Goal: Task Accomplishment & Management: Manage account settings

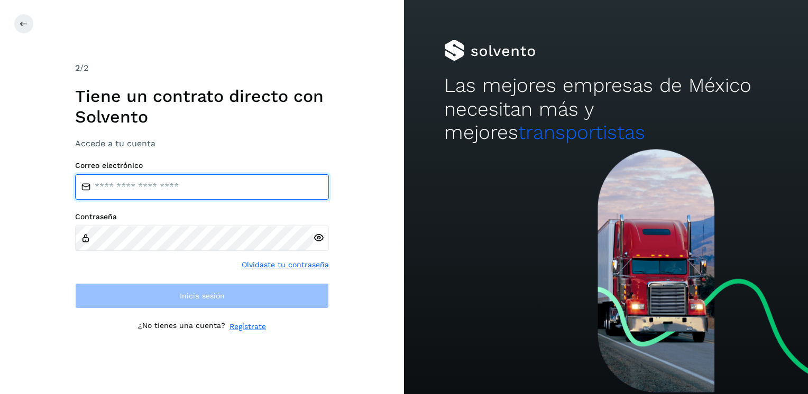
click at [111, 187] on input "email" at bounding box center [202, 186] width 254 height 25
type input "**********"
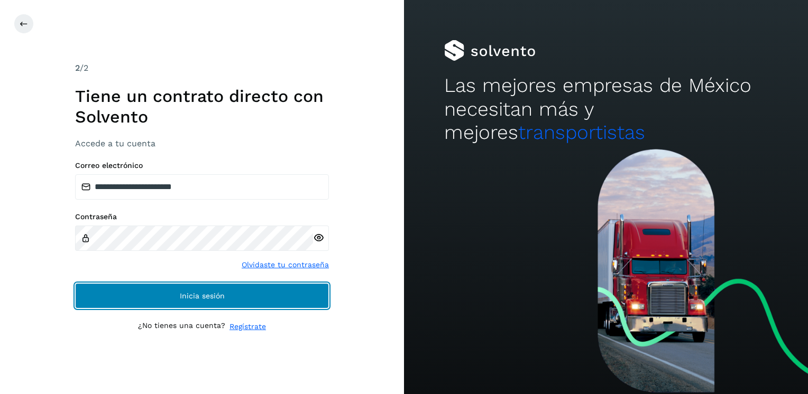
click at [188, 298] on span "Inicia sesión" at bounding box center [202, 295] width 45 height 7
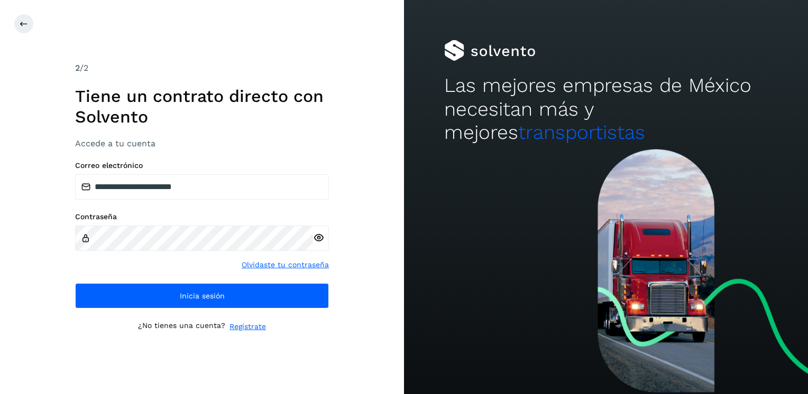
click at [318, 237] on icon at bounding box center [318, 238] width 11 height 11
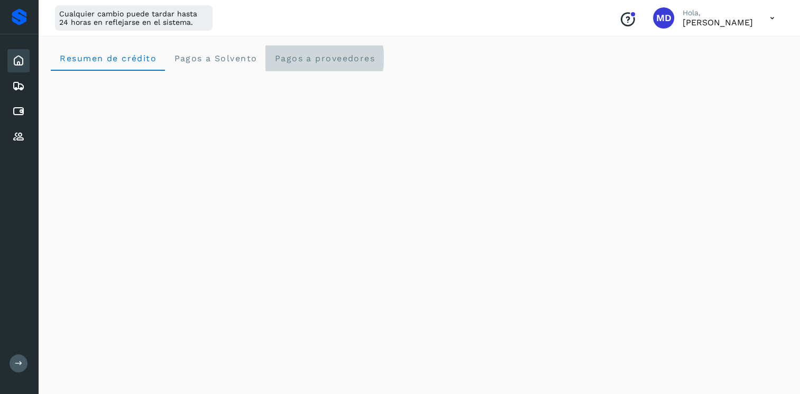
click at [307, 59] on span "Pagos a proveedores" at bounding box center [324, 58] width 101 height 10
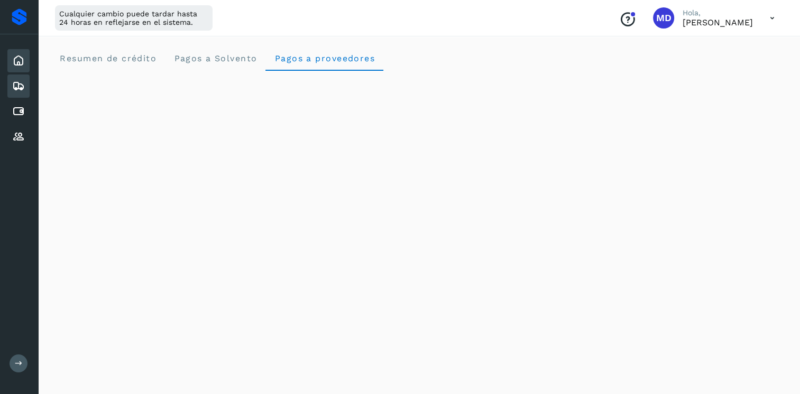
click at [19, 86] on icon at bounding box center [18, 86] width 13 height 13
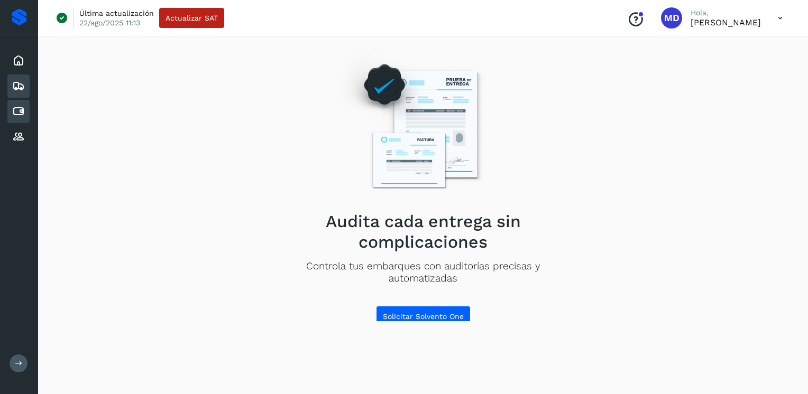
click at [15, 112] on icon at bounding box center [18, 111] width 13 height 13
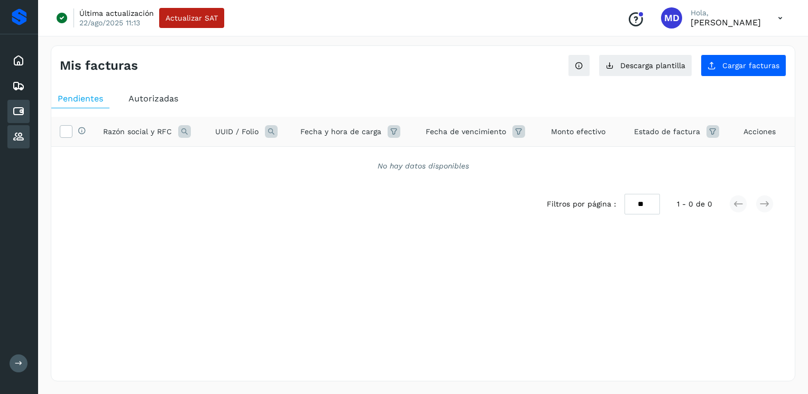
click at [16, 134] on icon at bounding box center [18, 137] width 13 height 13
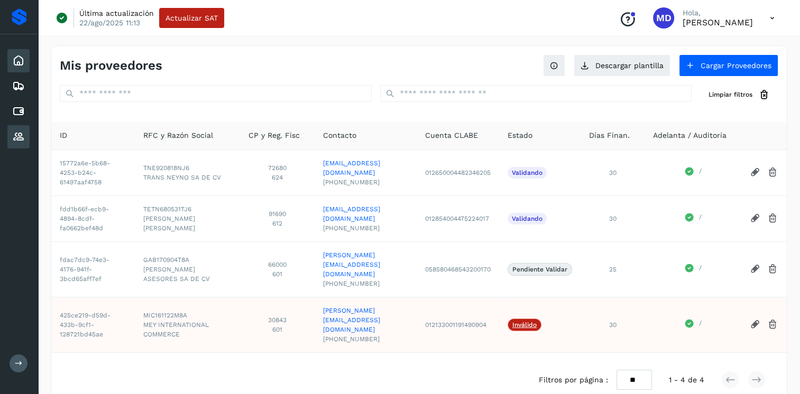
click at [18, 59] on icon at bounding box center [18, 60] width 13 height 13
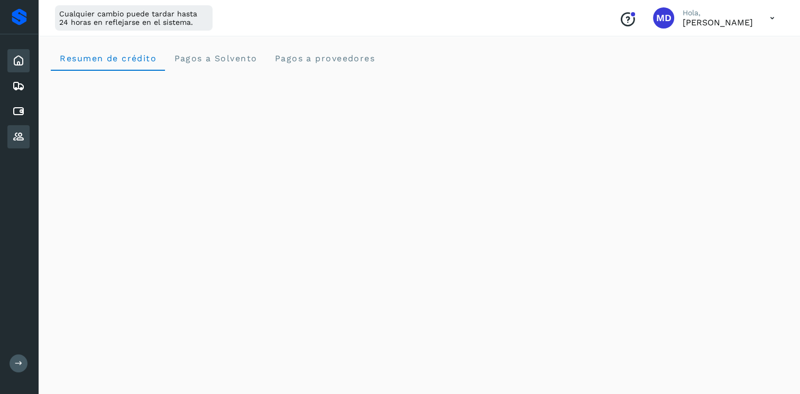
click at [21, 137] on icon at bounding box center [18, 137] width 13 height 13
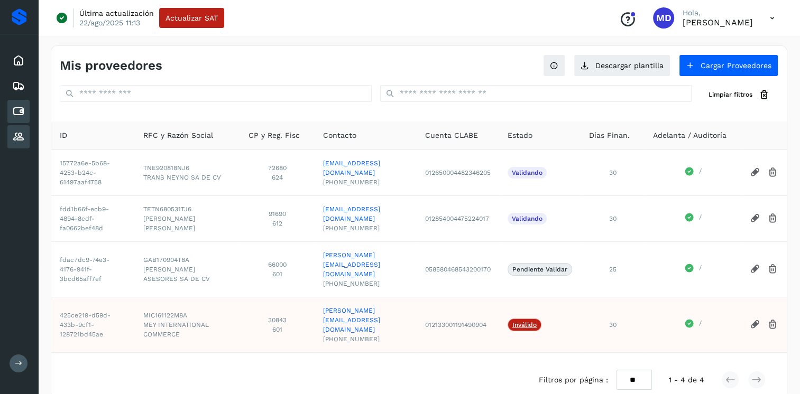
click at [17, 109] on icon at bounding box center [18, 111] width 13 height 13
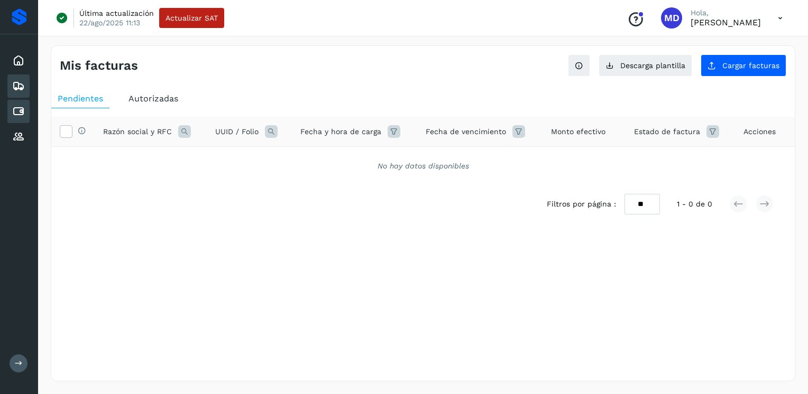
click at [20, 86] on icon at bounding box center [18, 86] width 13 height 13
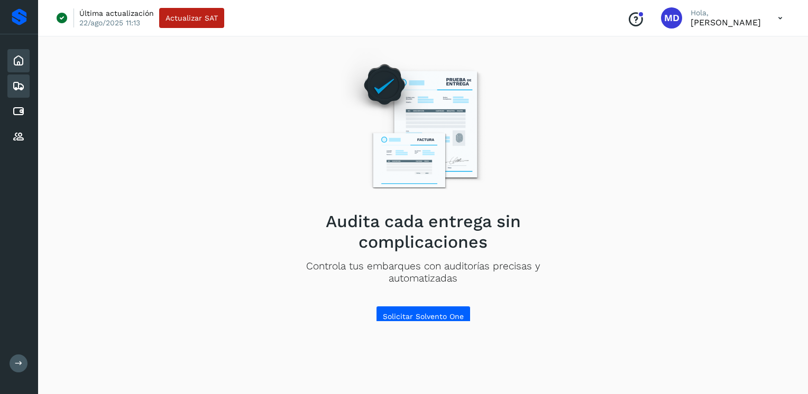
click at [20, 59] on icon at bounding box center [18, 60] width 13 height 13
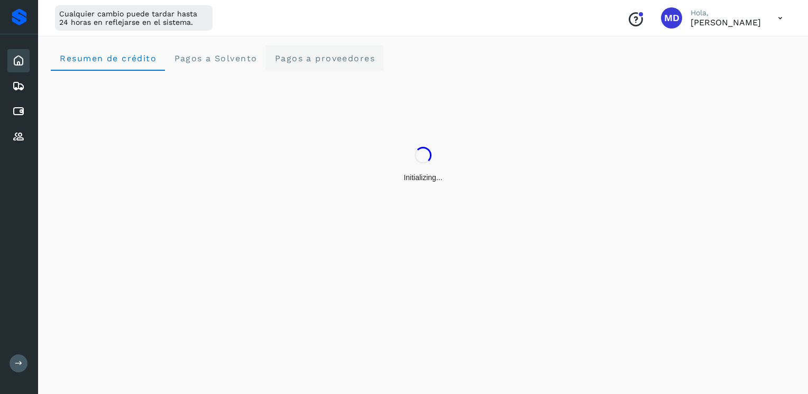
click at [314, 60] on span "Pagos a proveedores" at bounding box center [324, 58] width 101 height 10
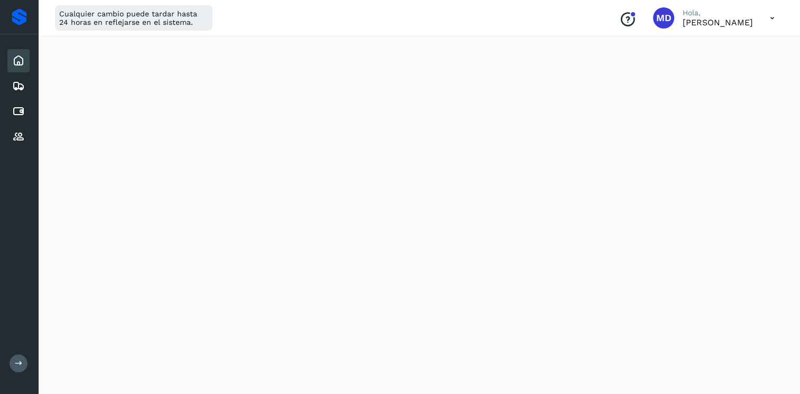
scroll to position [317, 0]
click at [738, 20] on icon at bounding box center [772, 18] width 22 height 22
click at [726, 69] on div "Cerrar sesión" at bounding box center [719, 68] width 126 height 20
